Goal: Obtain resource: Download file/media

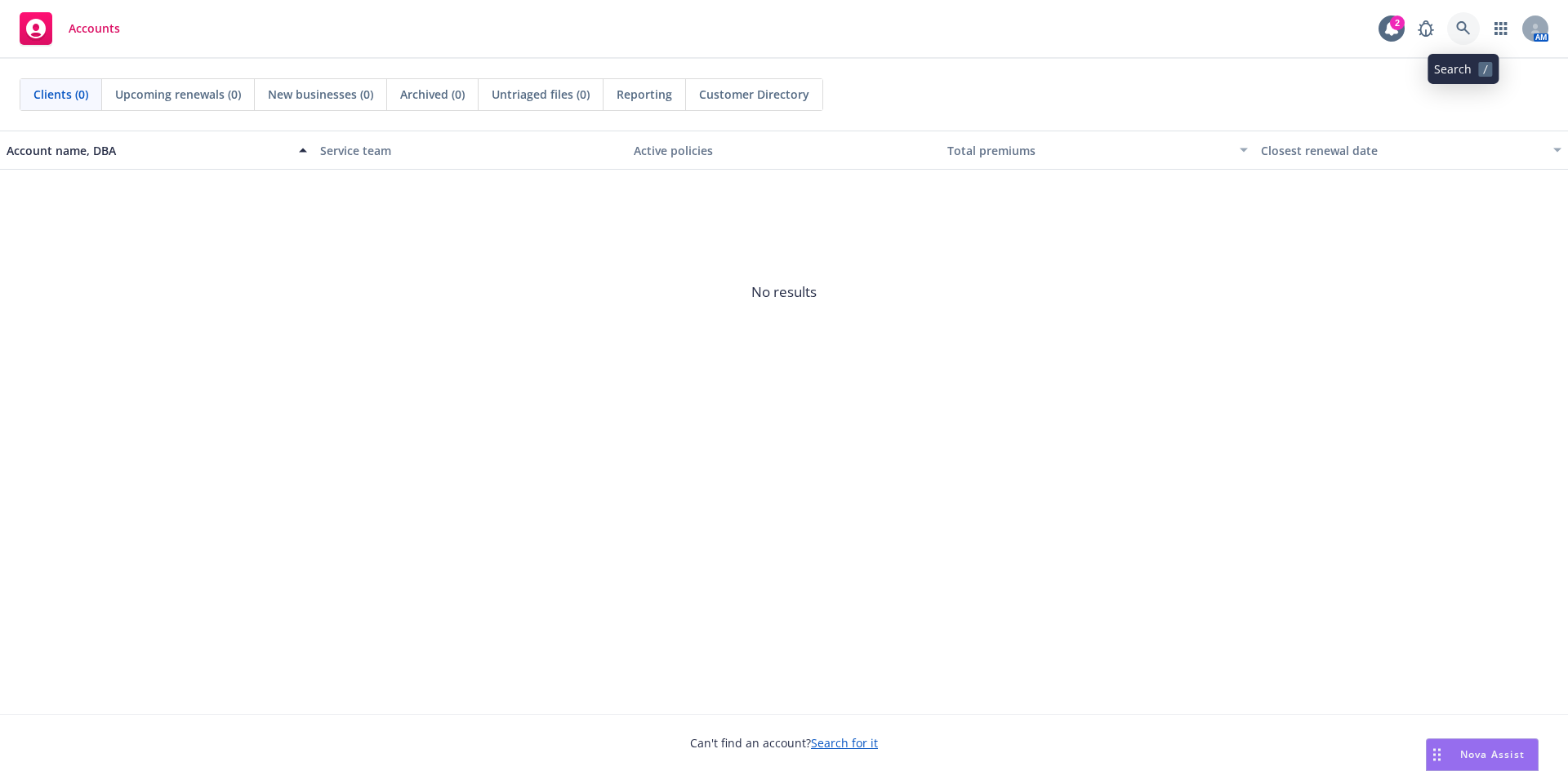
click at [1459, 27] on icon at bounding box center [1462, 28] width 14 height 14
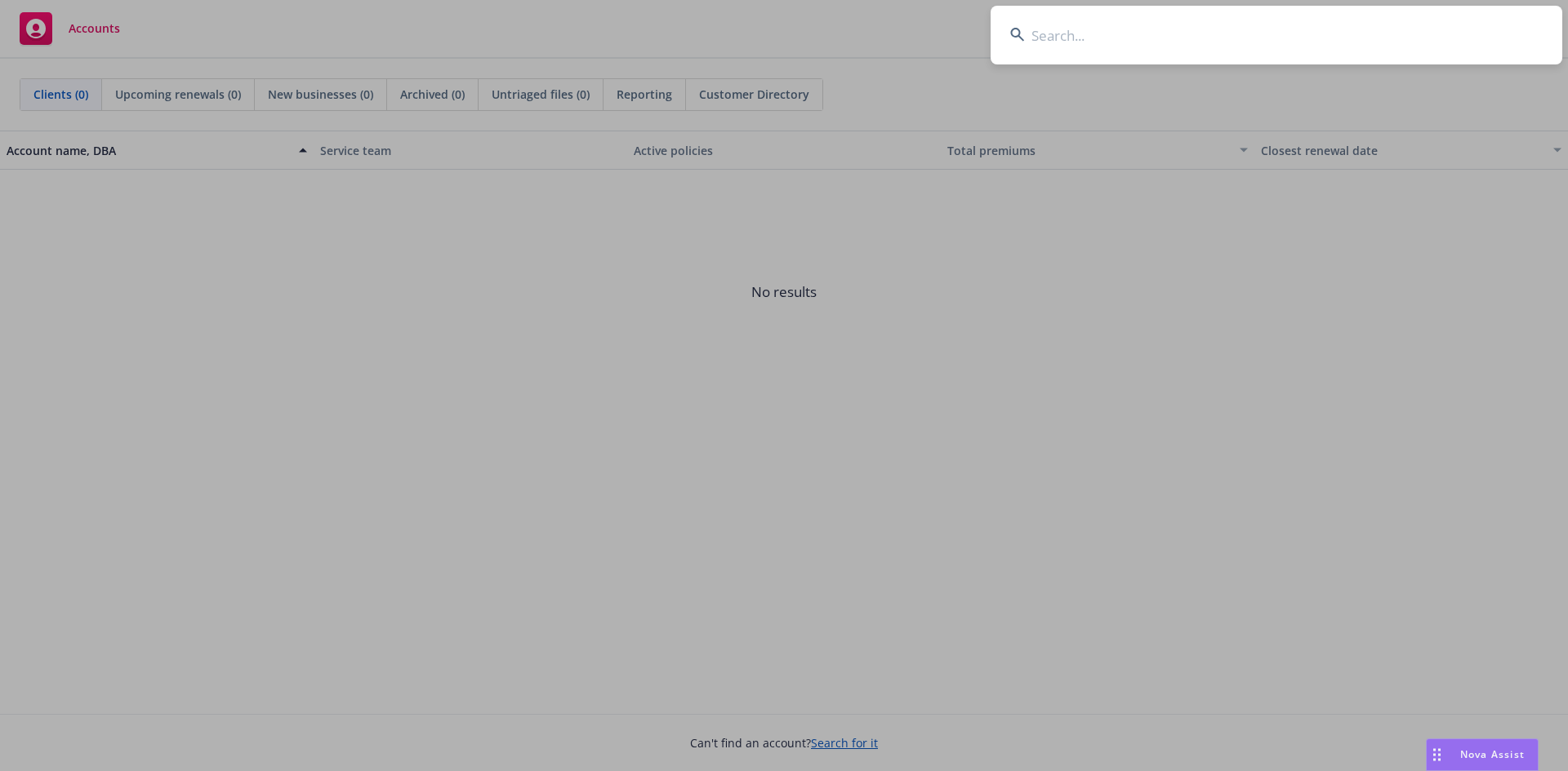
click at [1126, 41] on input at bounding box center [1276, 35] width 571 height 59
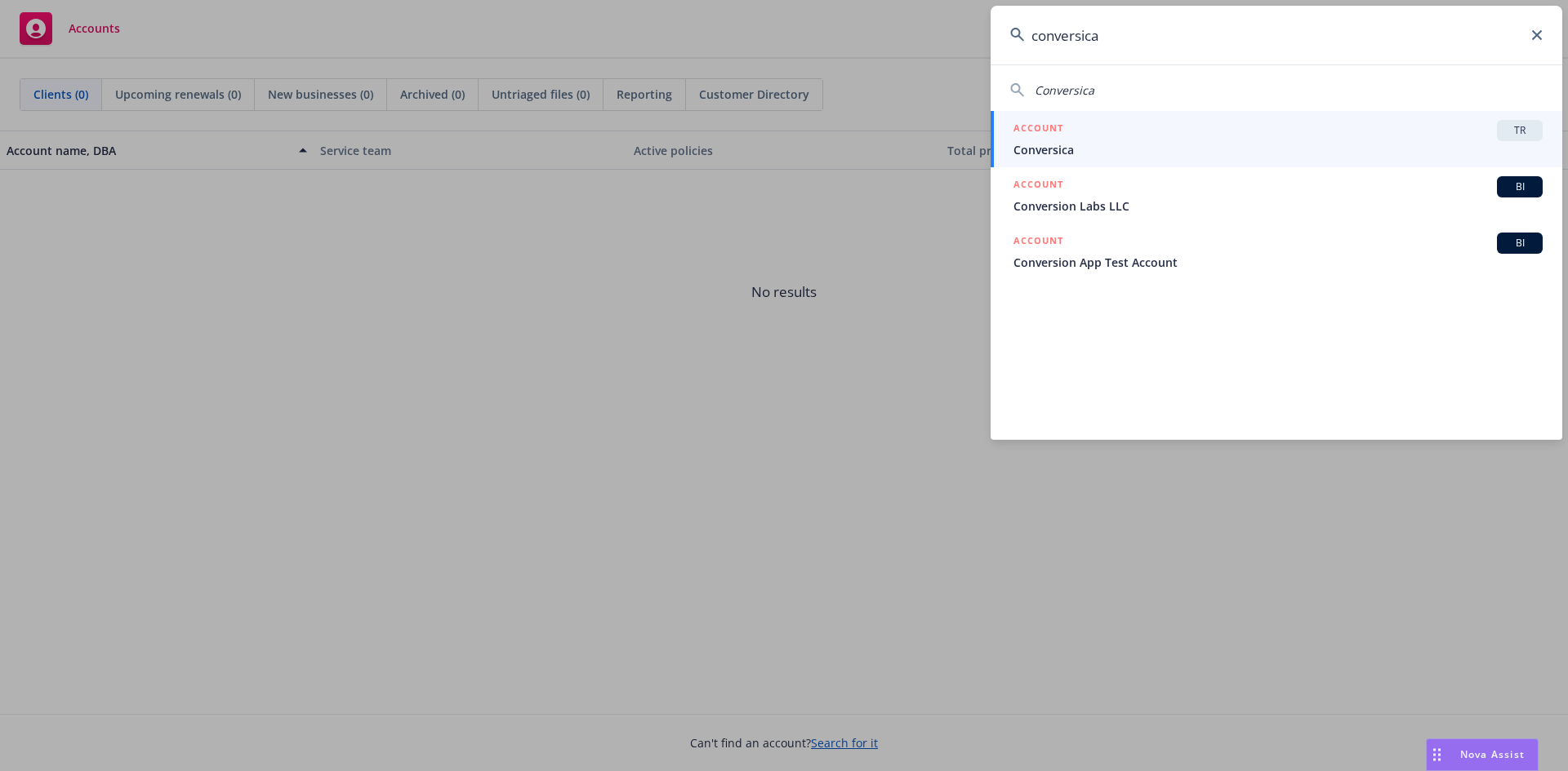
type input "conversica"
click at [1525, 131] on span "TR" at bounding box center [1520, 130] width 32 height 14
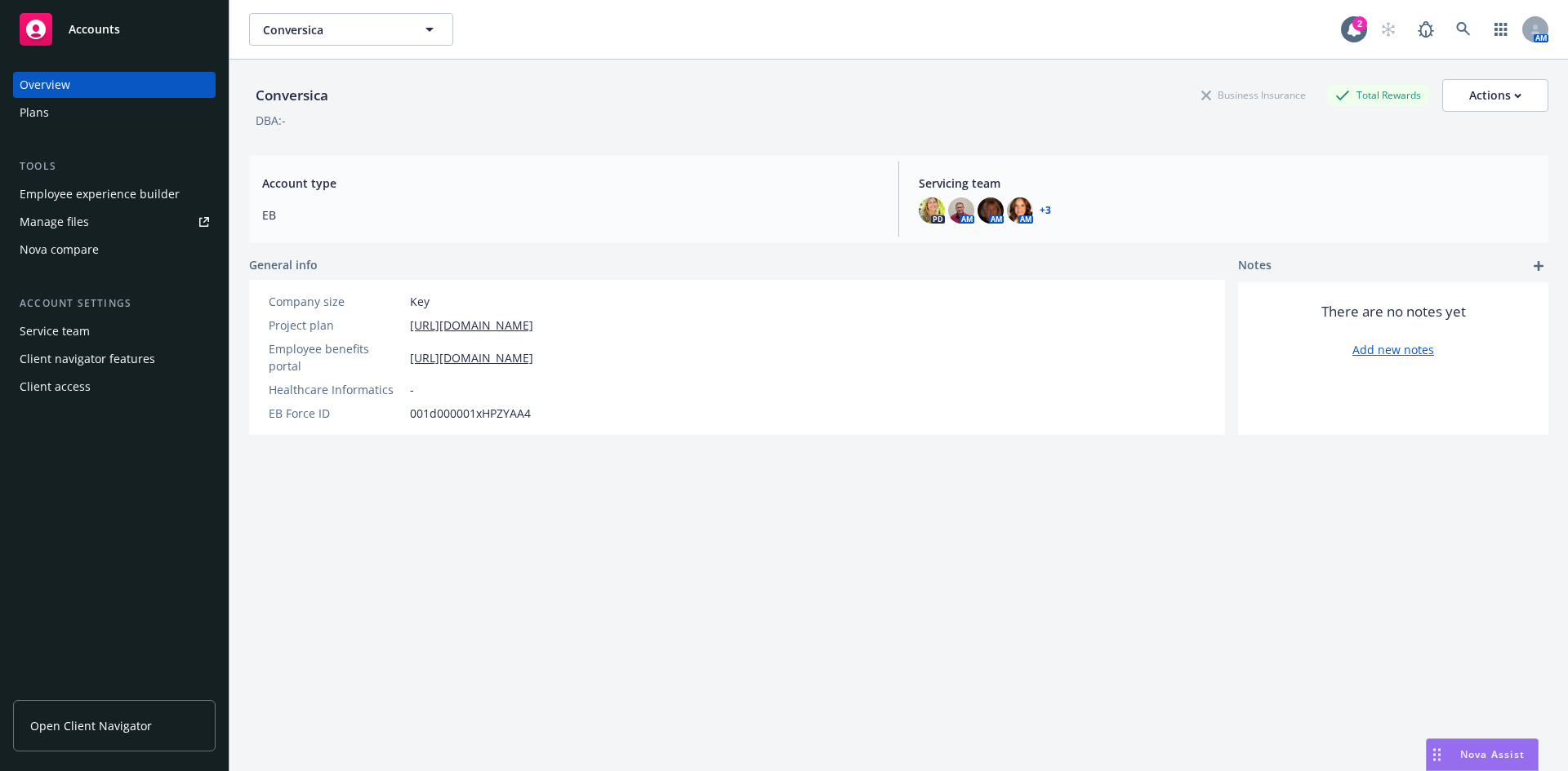
click at [93, 214] on link "Manage files" at bounding box center [114, 222] width 203 height 26
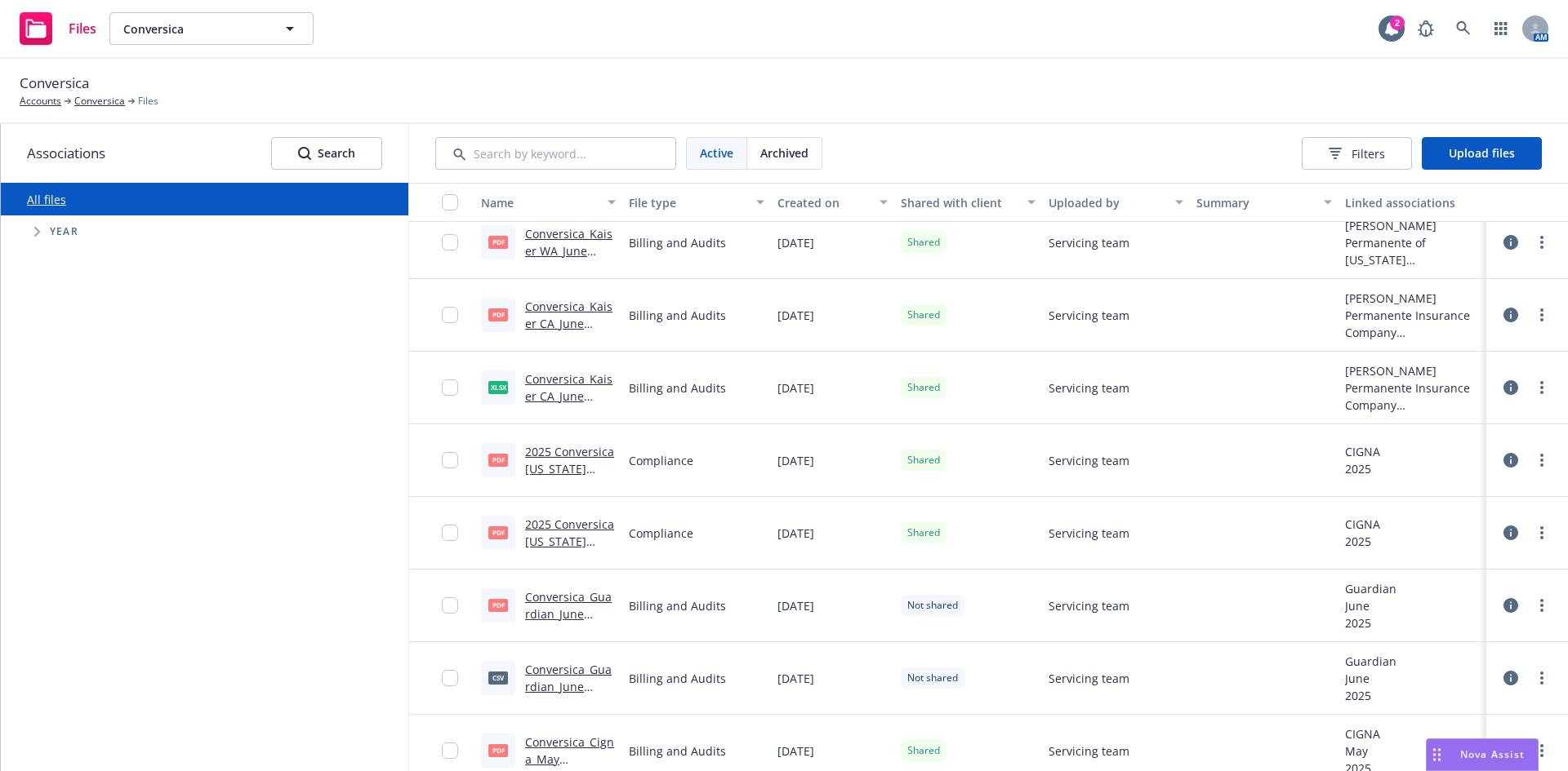
scroll to position [4408, 0]
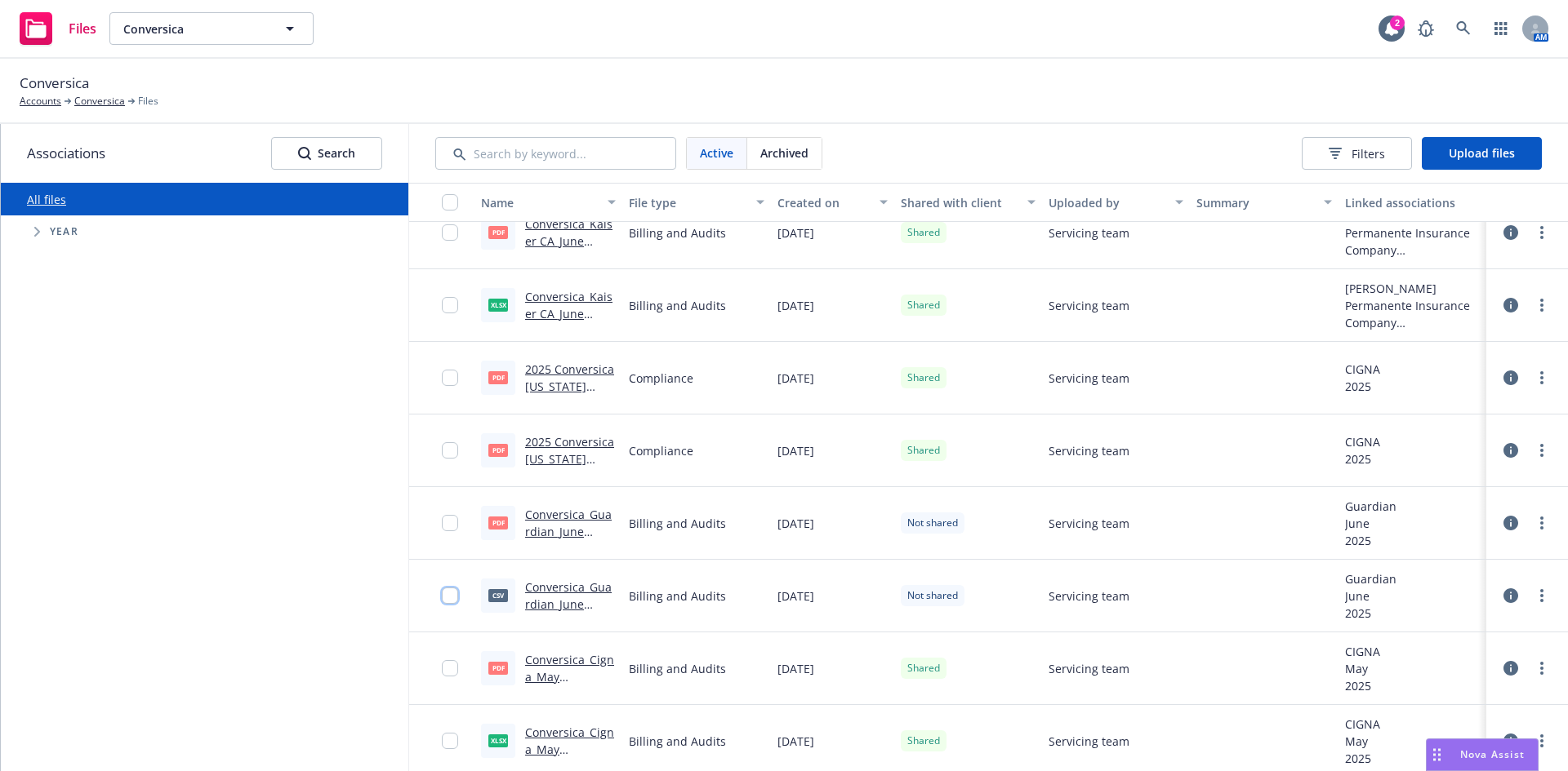
click at [445, 594] on input "checkbox" at bounding box center [450, 595] width 16 height 16
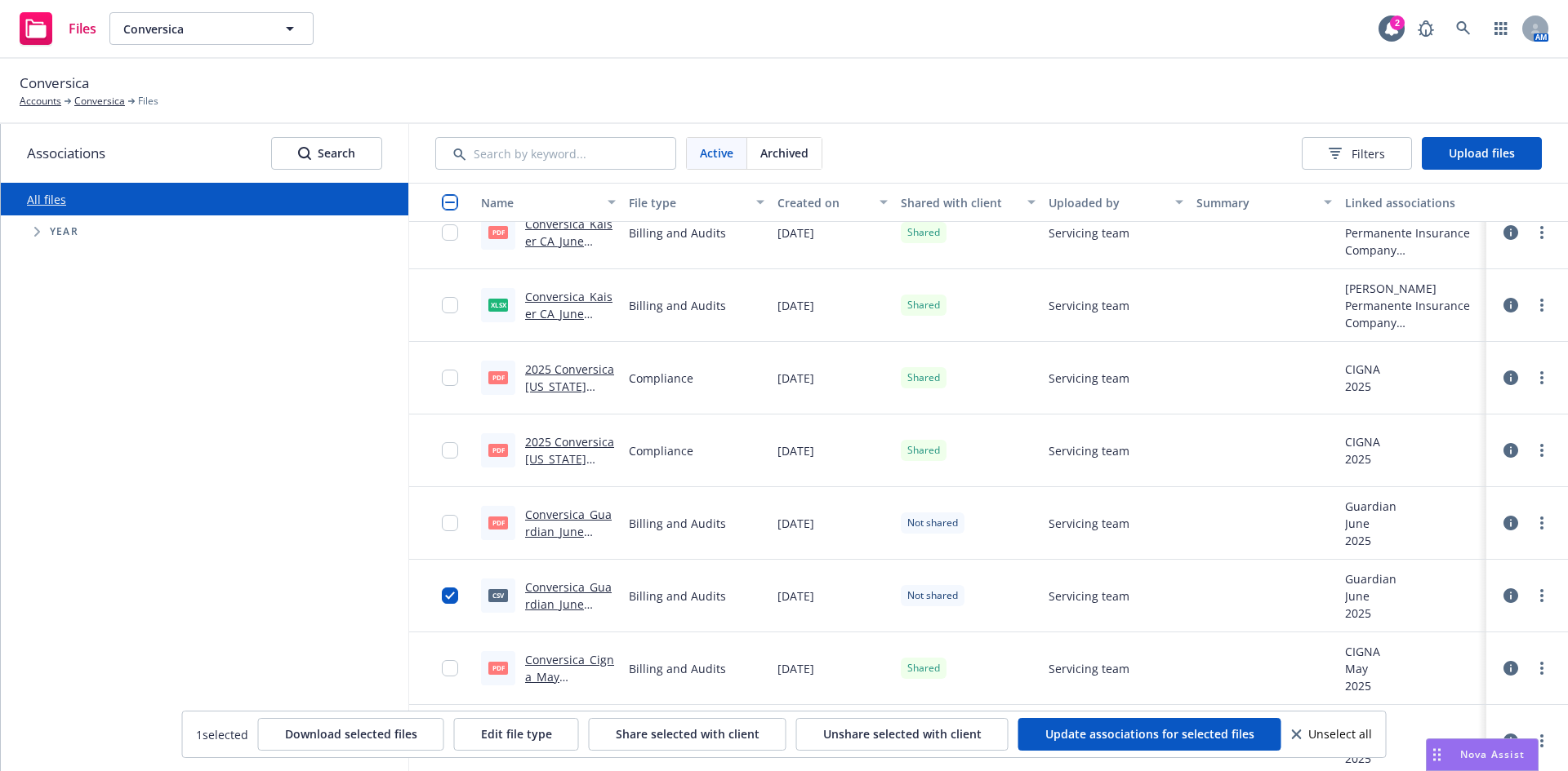
click at [459, 594] on div at bounding box center [455, 595] width 26 height 52
click at [583, 593] on link "Conversica_Guardian_June 2025_Bill.csv" at bounding box center [568, 605] width 87 height 49
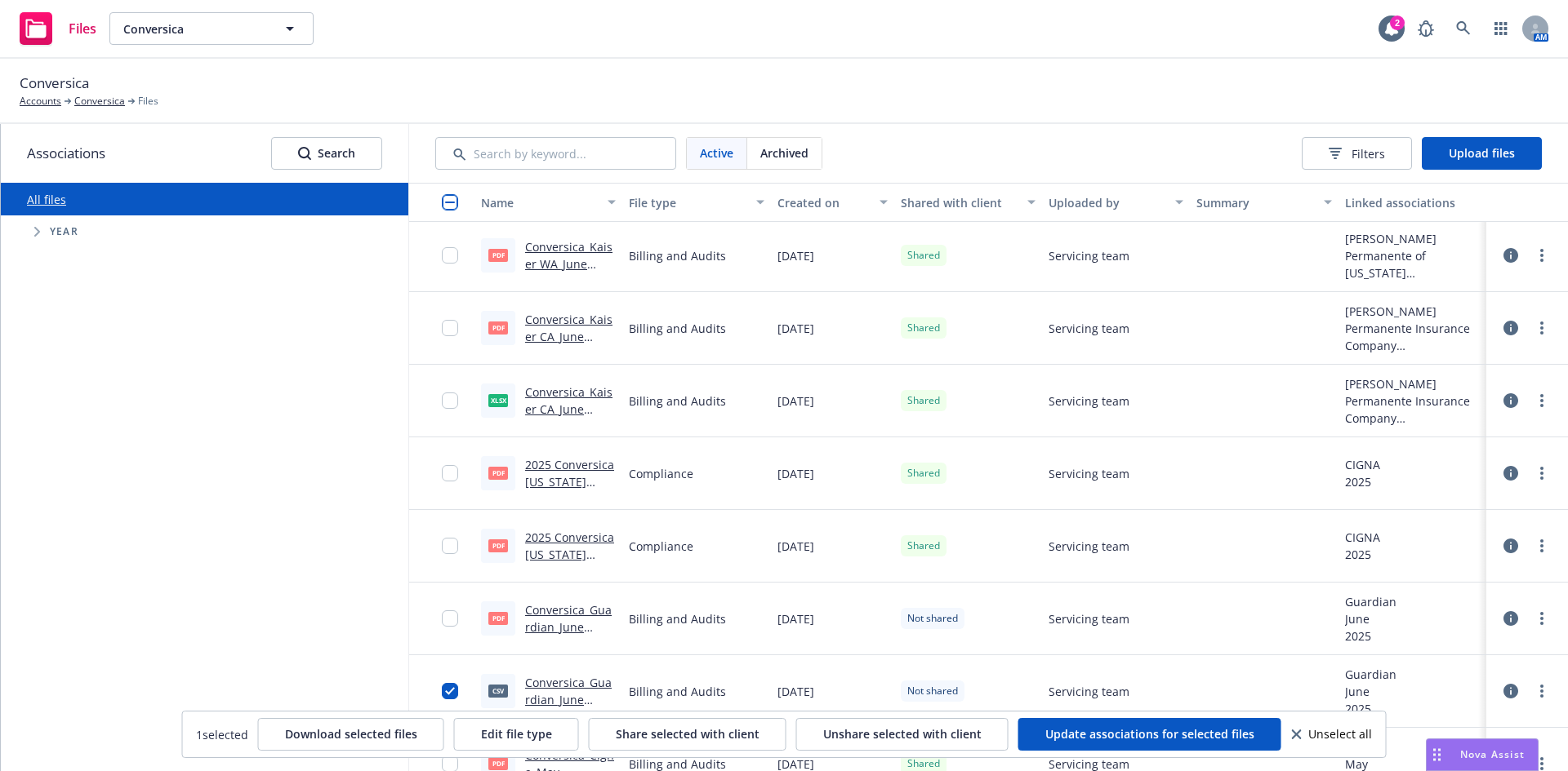
scroll to position [4489, 0]
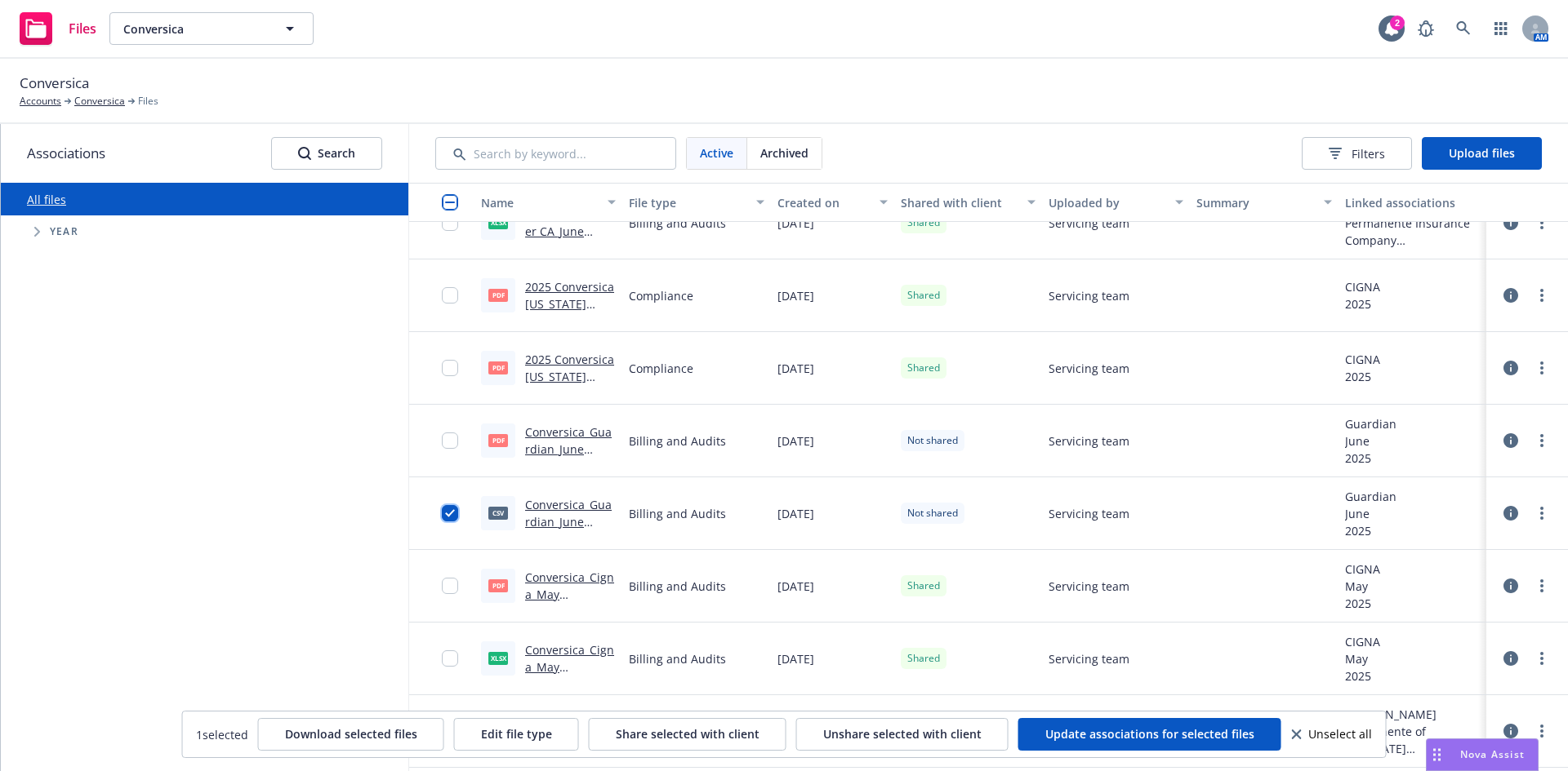
click at [454, 513] on input "checkbox" at bounding box center [450, 512] width 16 height 16
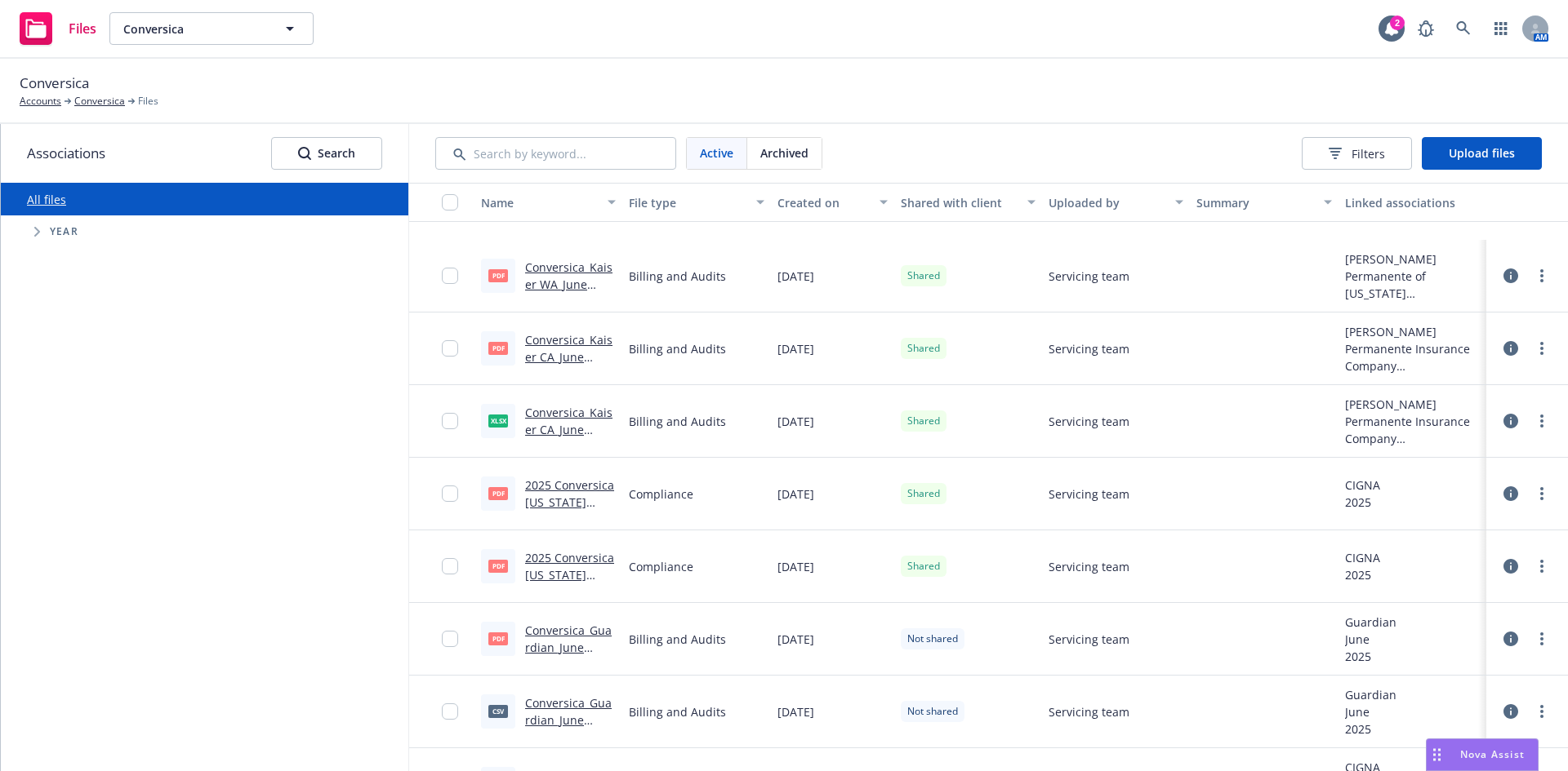
scroll to position [4408, 0]
